Goal: Find specific page/section: Find specific page/section

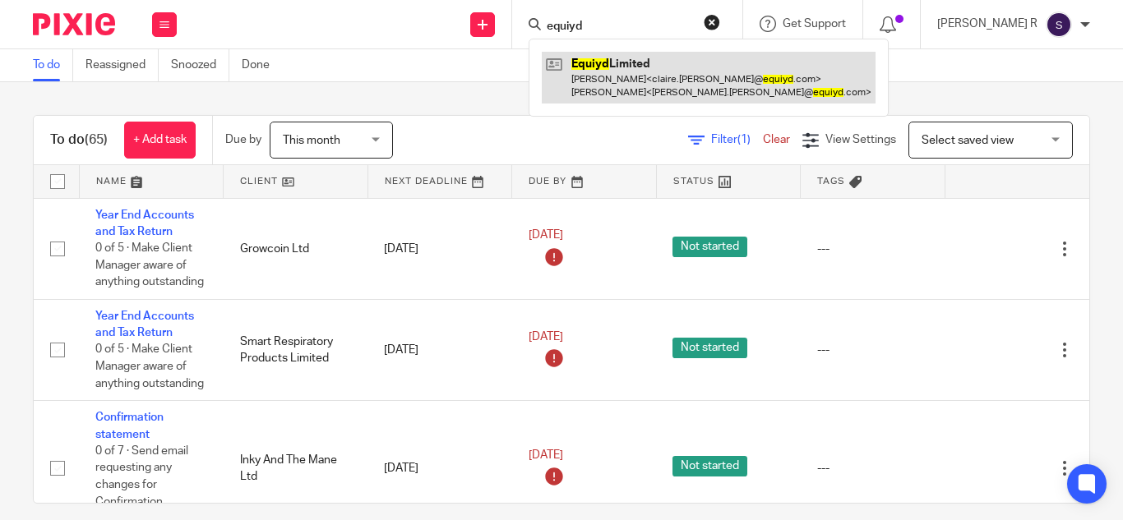
type input "equiyd"
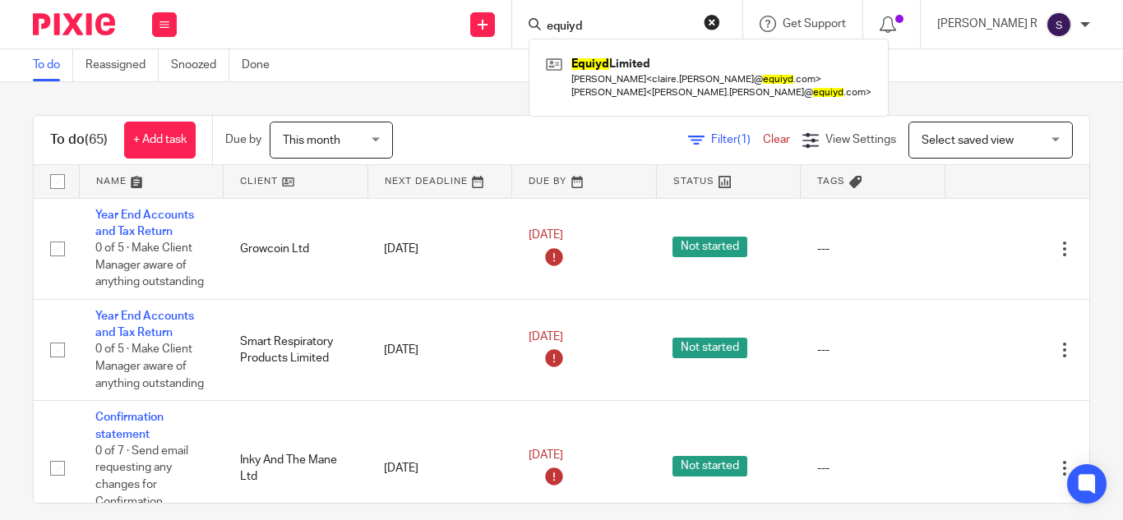
click at [494, 91] on div "To do (65) + Add task Due by This month This month [DATE] [DATE] This week Next…" at bounding box center [561, 301] width 1123 height 438
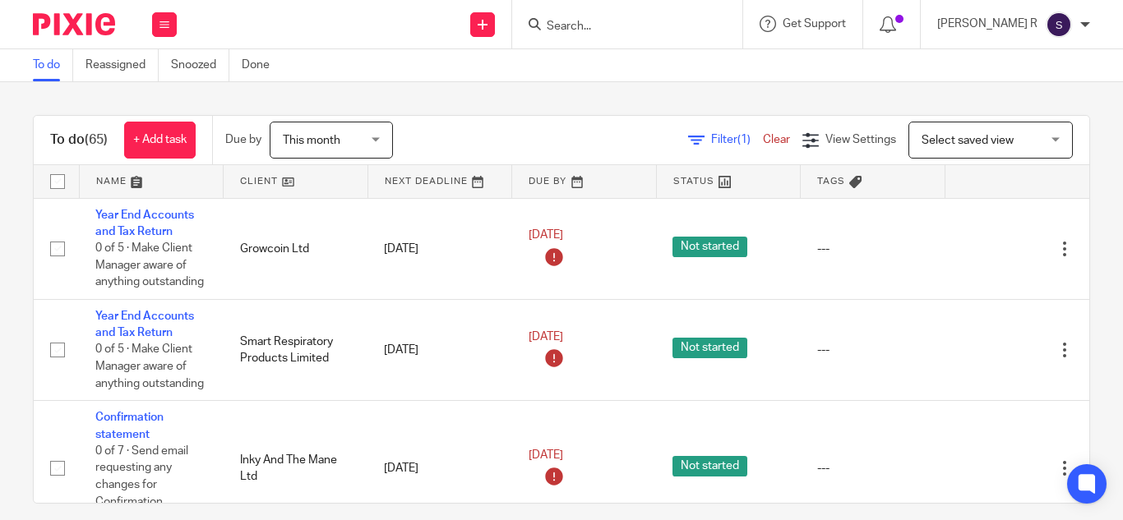
click at [616, 21] on input "Search" at bounding box center [619, 27] width 148 height 15
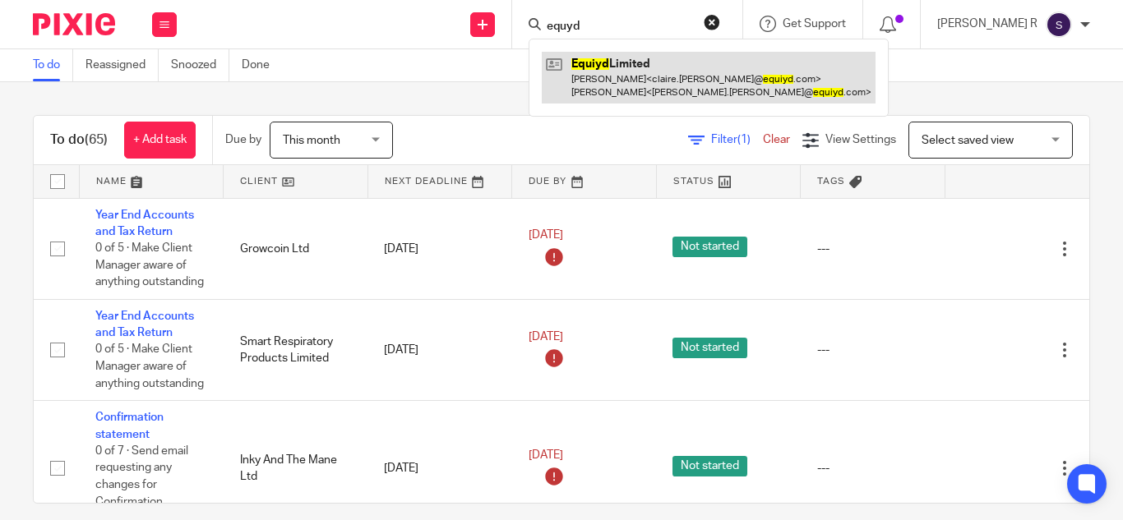
type input "equyd"
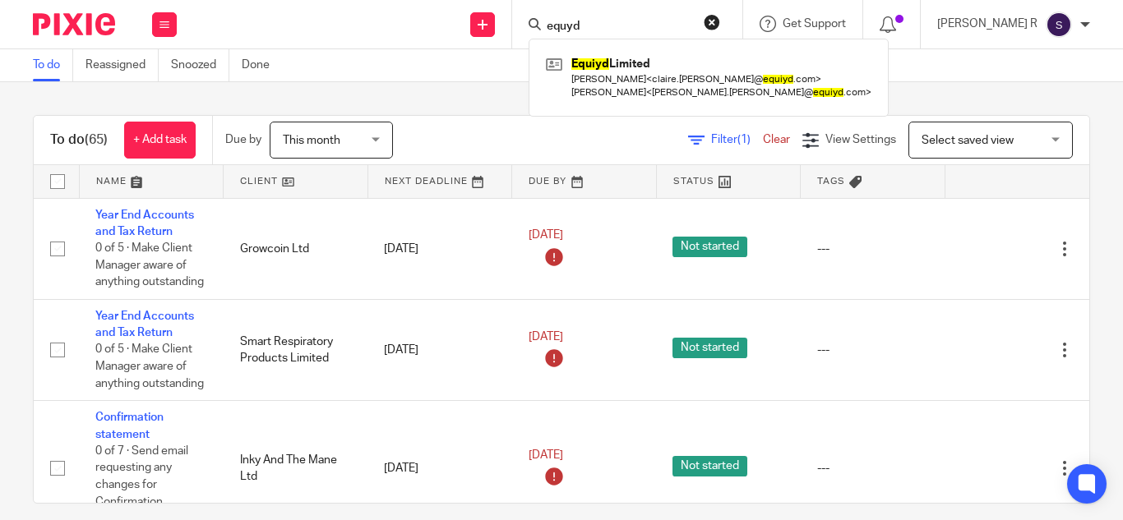
click at [531, 108] on div "To do (65) + Add task Due by This month This month [DATE] [DATE] This week Next…" at bounding box center [561, 301] width 1123 height 438
